Goal: Find specific page/section: Find specific page/section

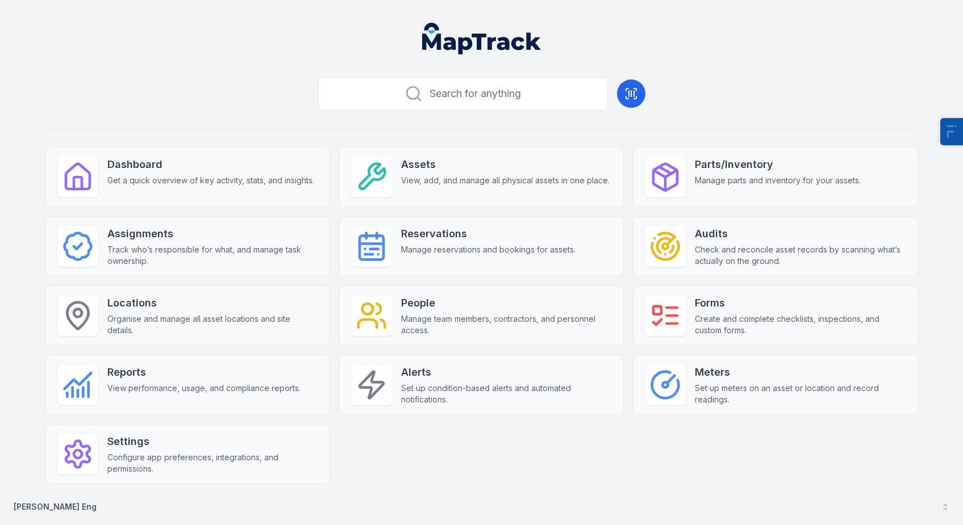
click at [84, 508] on button "[PERSON_NAME] Eng" at bounding box center [481, 507] width 963 height 36
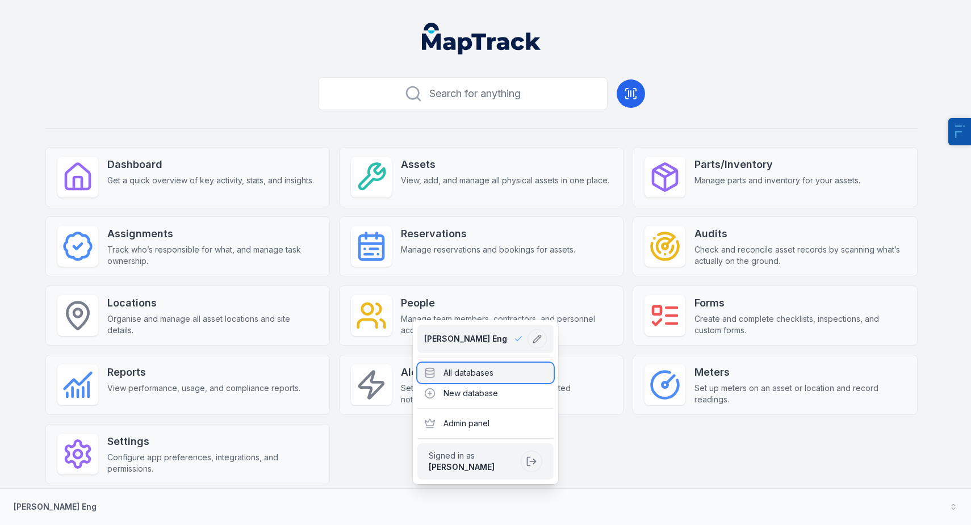
click at [474, 364] on div "All databases" at bounding box center [485, 373] width 136 height 20
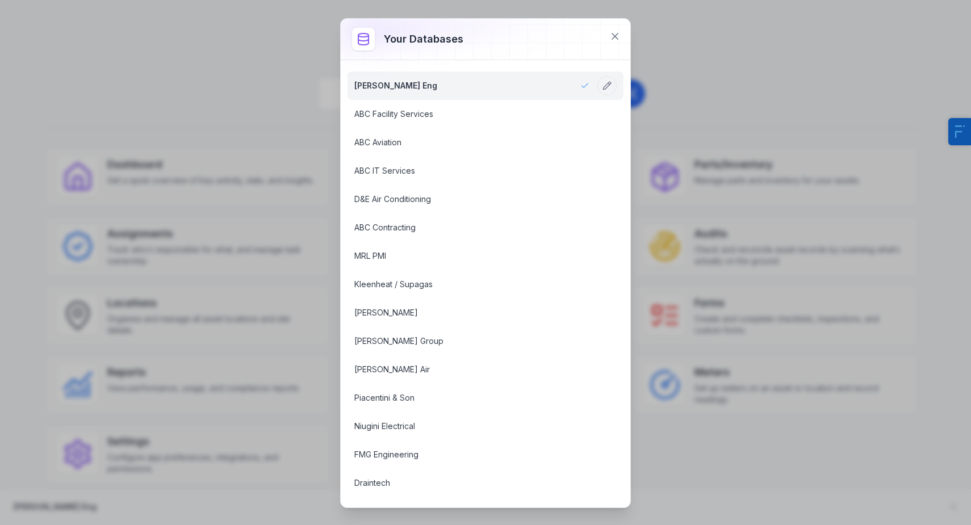
scroll to position [938, 0]
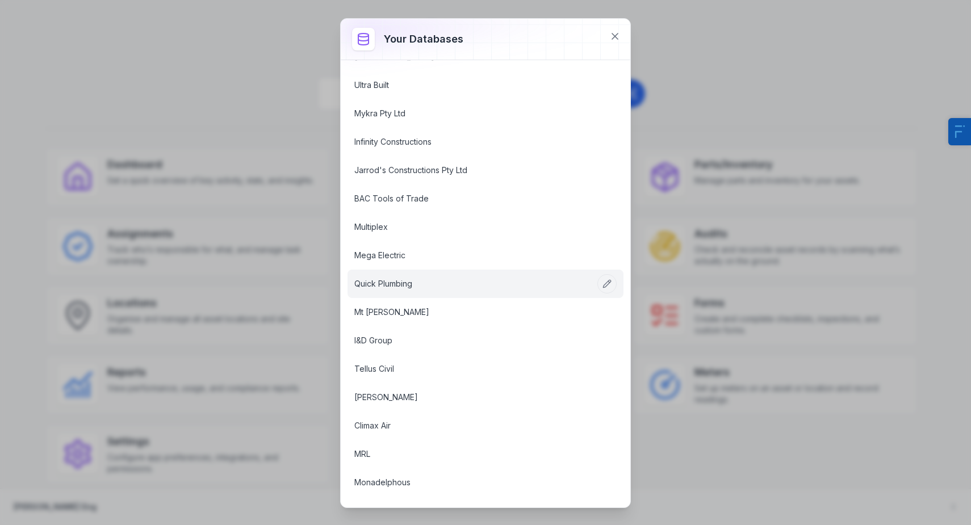
click at [438, 278] on link "Quick Plumbing" at bounding box center [471, 283] width 235 height 11
